Goal: Transaction & Acquisition: Subscribe to service/newsletter

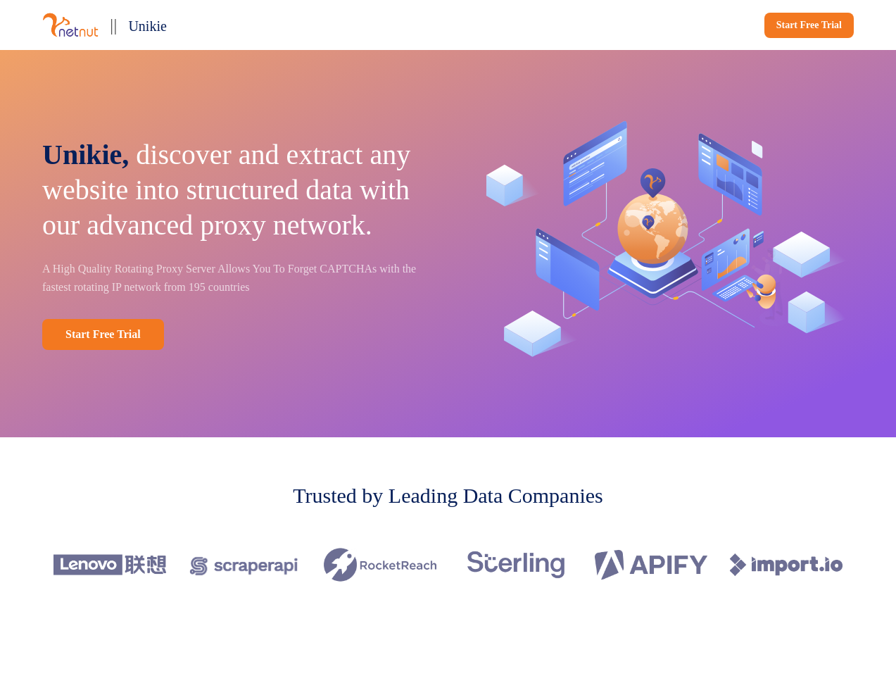
click at [448, 25] on div "|| Unikie Start Free Trial" at bounding box center [448, 25] width 896 height 50
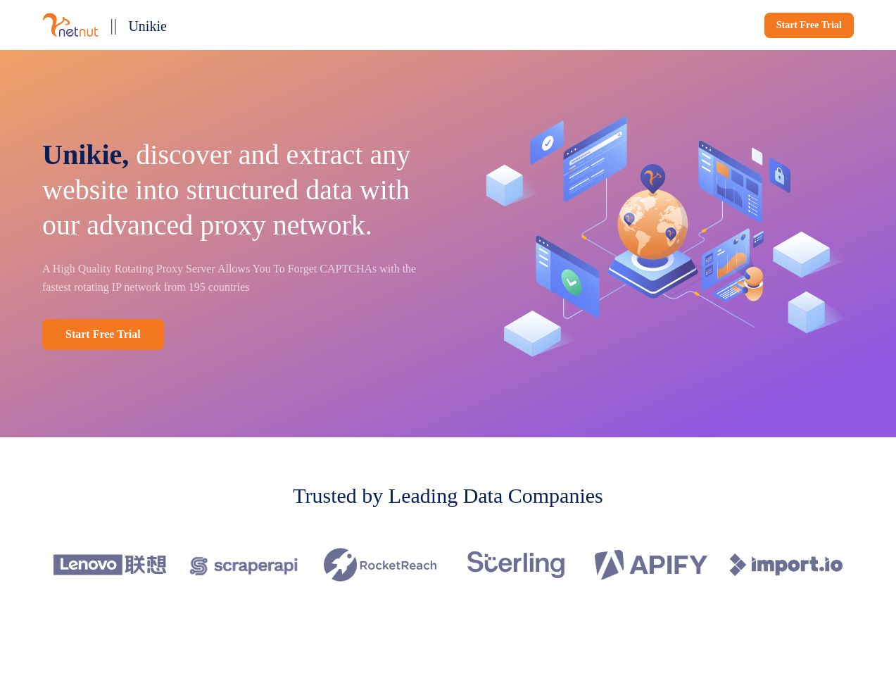
click at [242, 25] on div "|| Unikie" at bounding box center [242, 24] width 400 height 27
click at [654, 25] on div "Start Free Trial" at bounding box center [654, 25] width 400 height 25
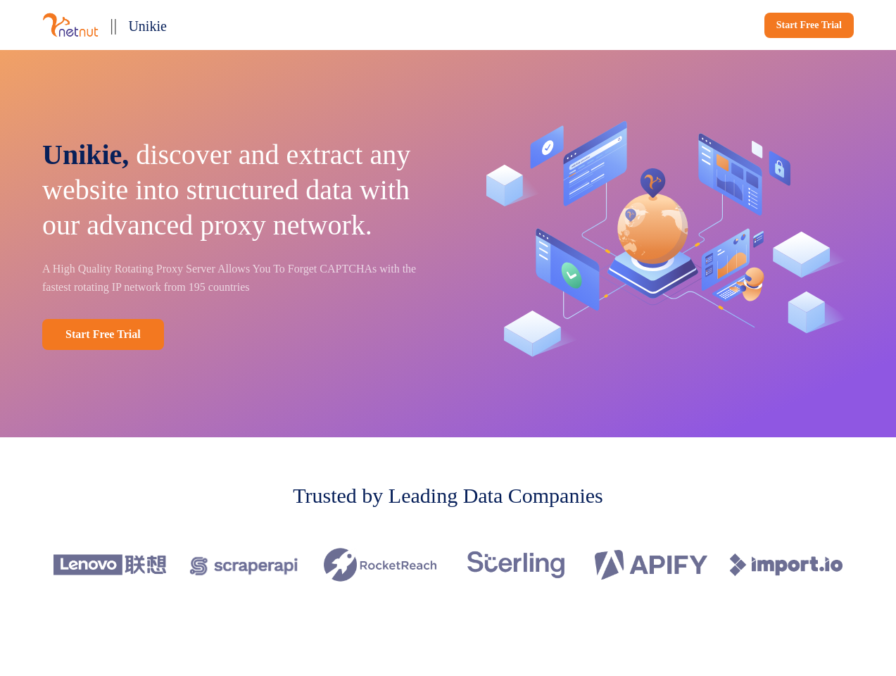
click at [448, 243] on div "Unikie, discover and extract any website into structured data with our advanced…" at bounding box center [448, 243] width 896 height 387
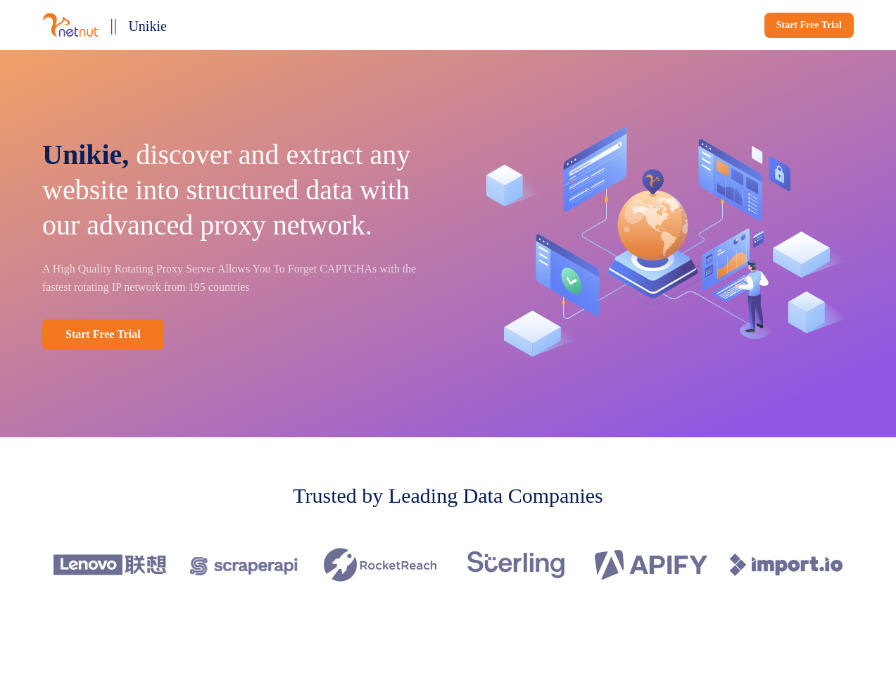
click at [235, 243] on p "Unikie, discover and extract any website into structured data with our advanced…" at bounding box center [235, 190] width 386 height 106
click at [235, 350] on div "Start Free Trial" at bounding box center [235, 334] width 386 height 31
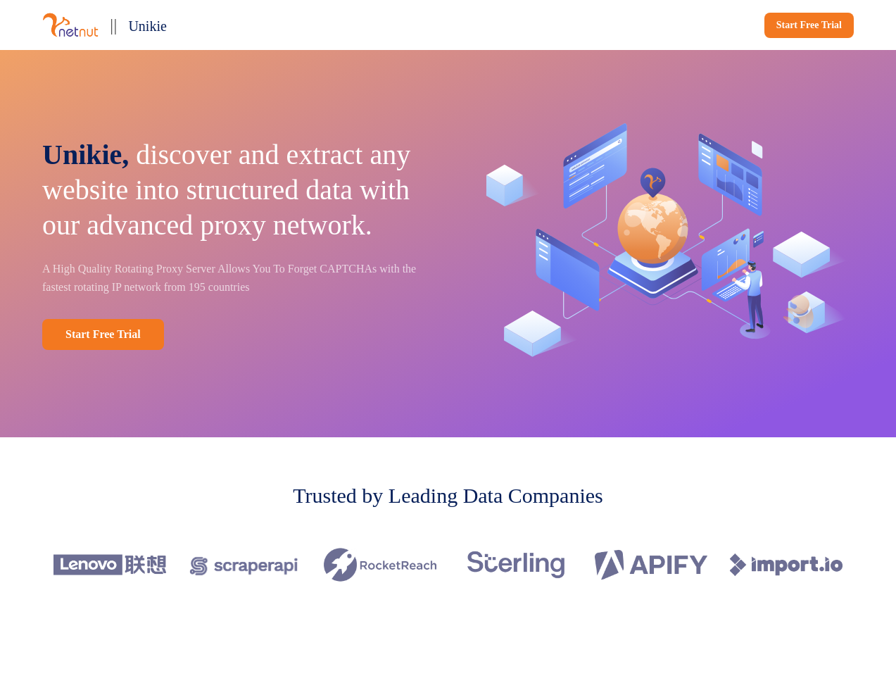
click at [661, 243] on img at bounding box center [661, 243] width 386 height 274
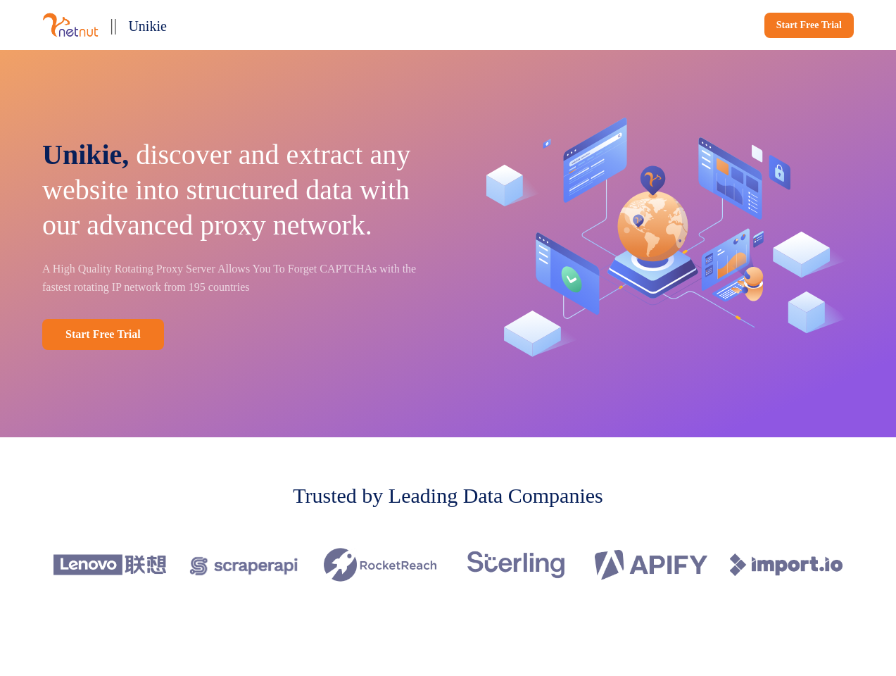
click at [448, 564] on div at bounding box center [447, 564] width 811 height 79
